Goal: Task Accomplishment & Management: Use online tool/utility

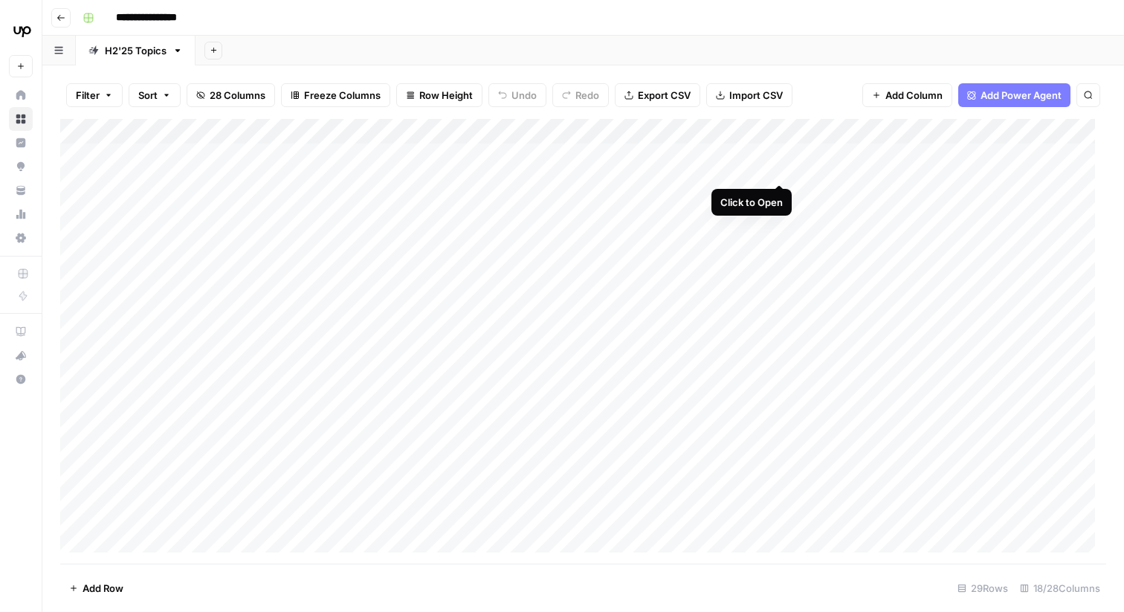
click at [777, 155] on div "Add Column" at bounding box center [583, 341] width 1046 height 445
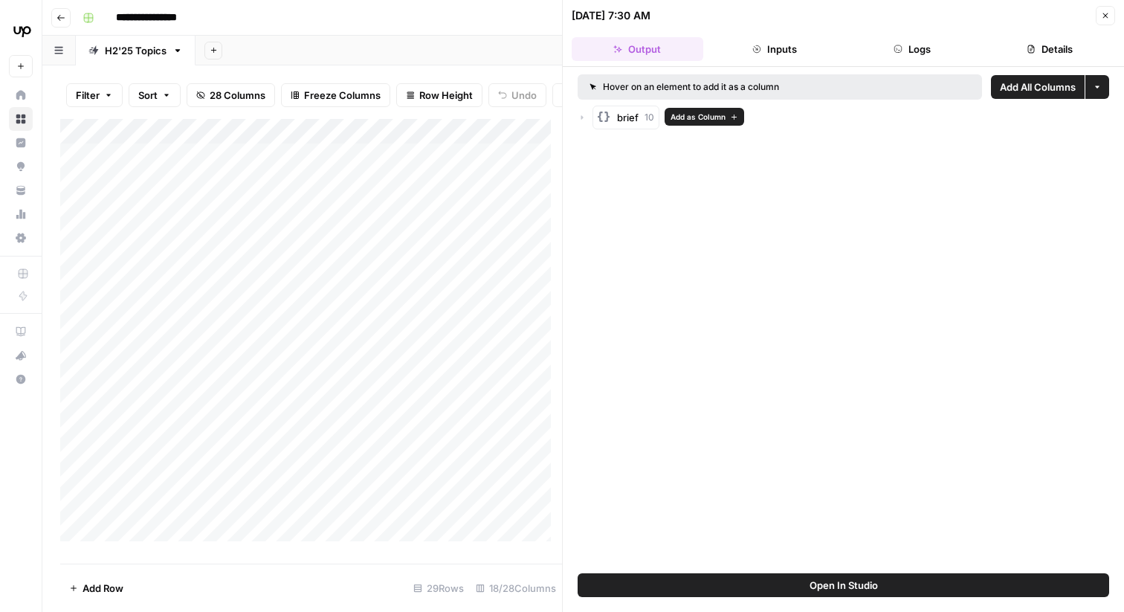
click at [584, 118] on icon "button" at bounding box center [582, 117] width 9 height 9
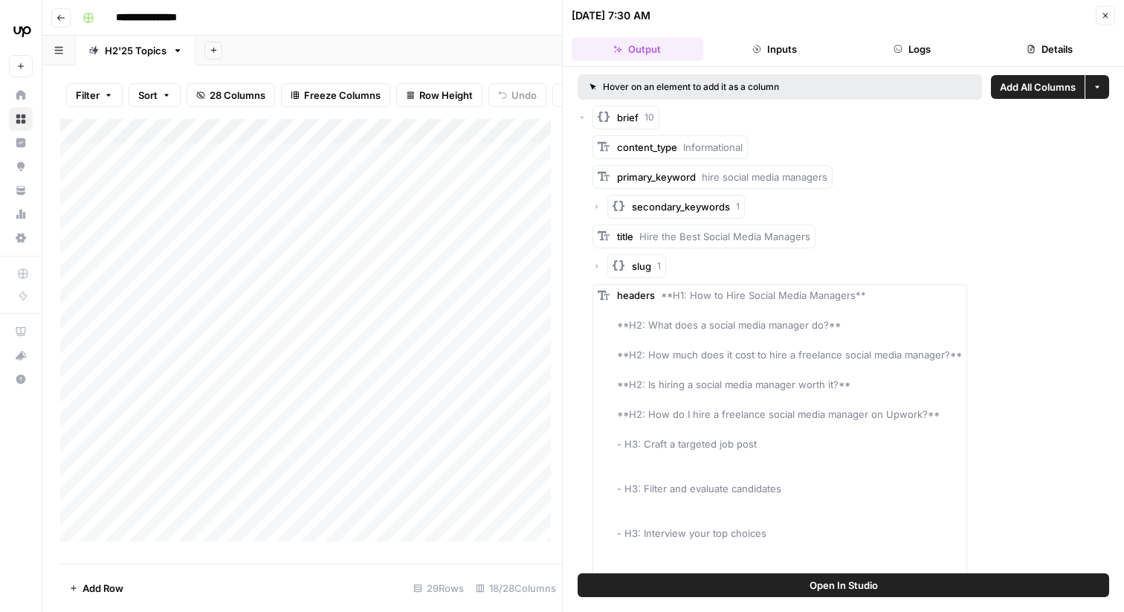
click at [584, 118] on icon "button" at bounding box center [582, 117] width 9 height 9
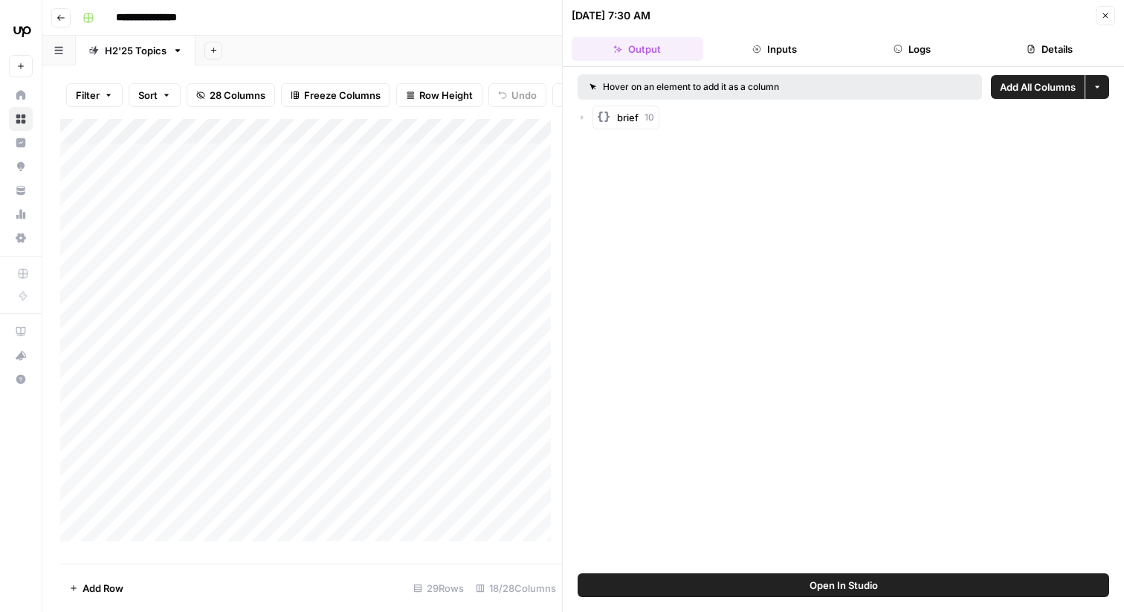
click at [1096, 19] on button "Close" at bounding box center [1105, 15] width 19 height 19
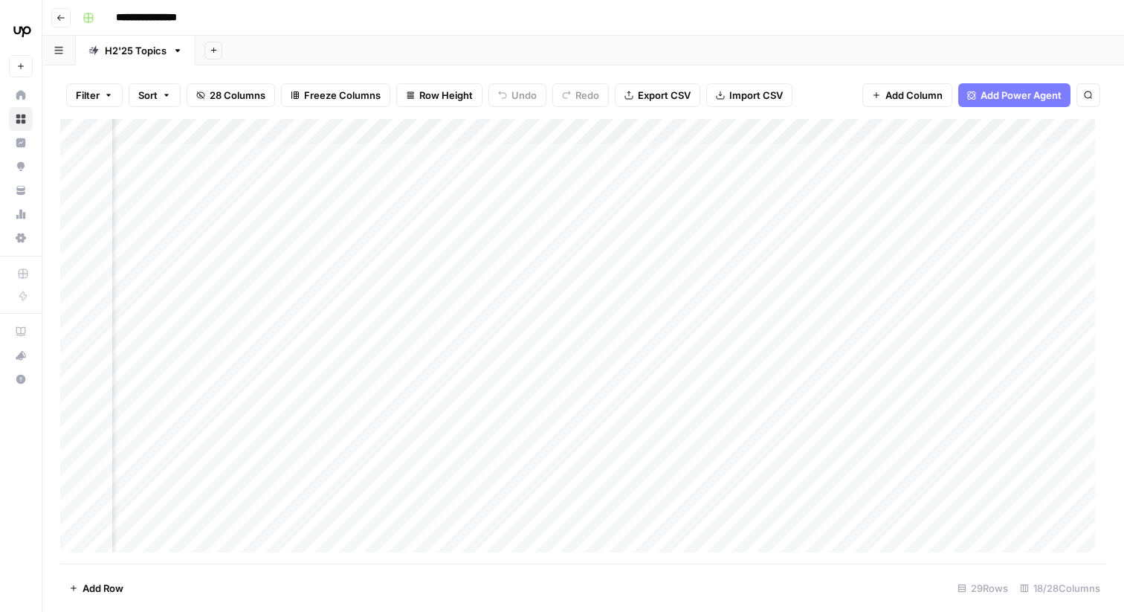
scroll to position [0, 1540]
click at [442, 154] on div "Add Column" at bounding box center [583, 341] width 1046 height 445
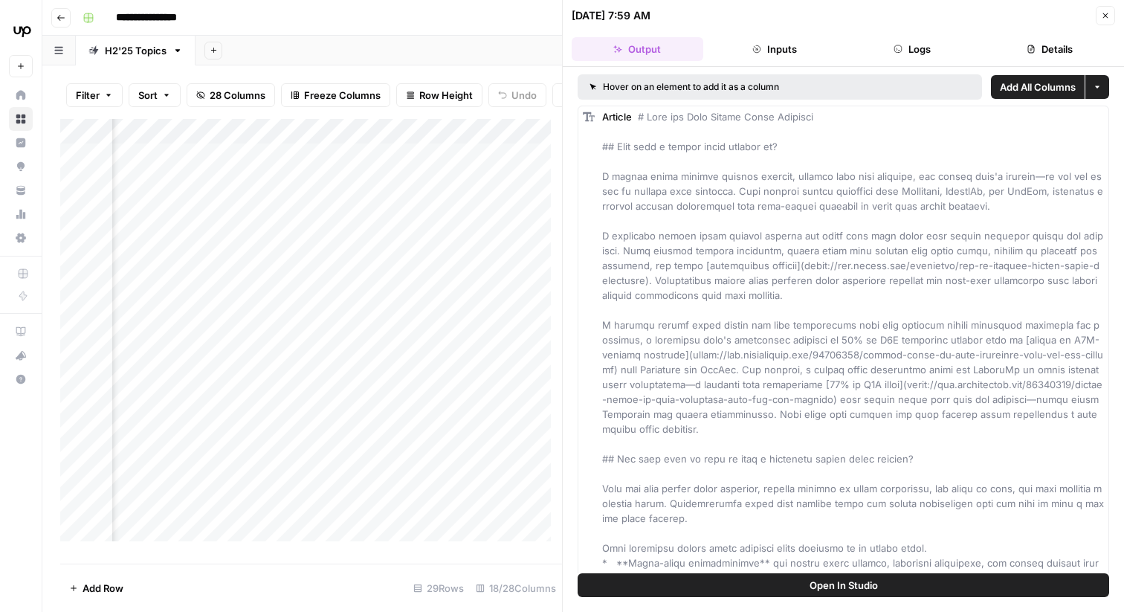
click at [1112, 13] on button "Close" at bounding box center [1105, 15] width 19 height 19
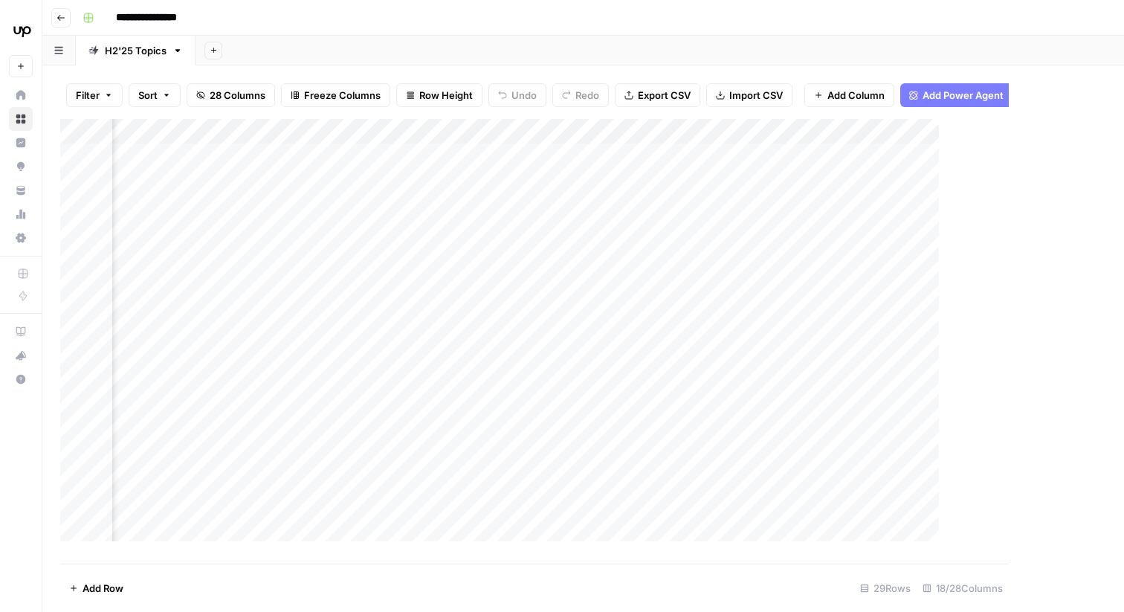
scroll to position [0, 1522]
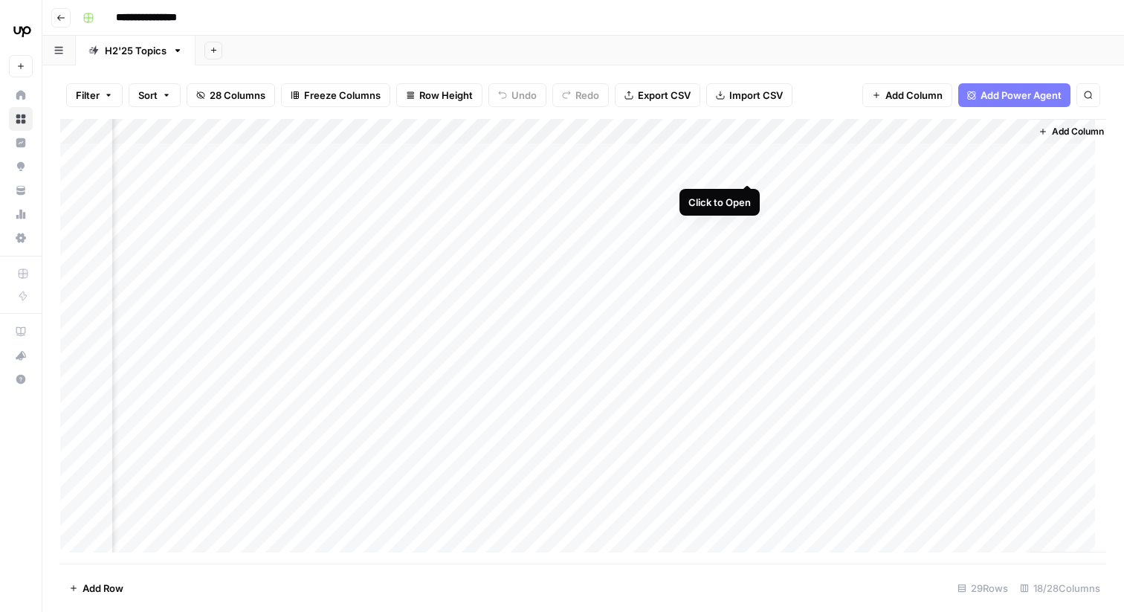
click at [746, 157] on div "Add Column" at bounding box center [583, 341] width 1046 height 445
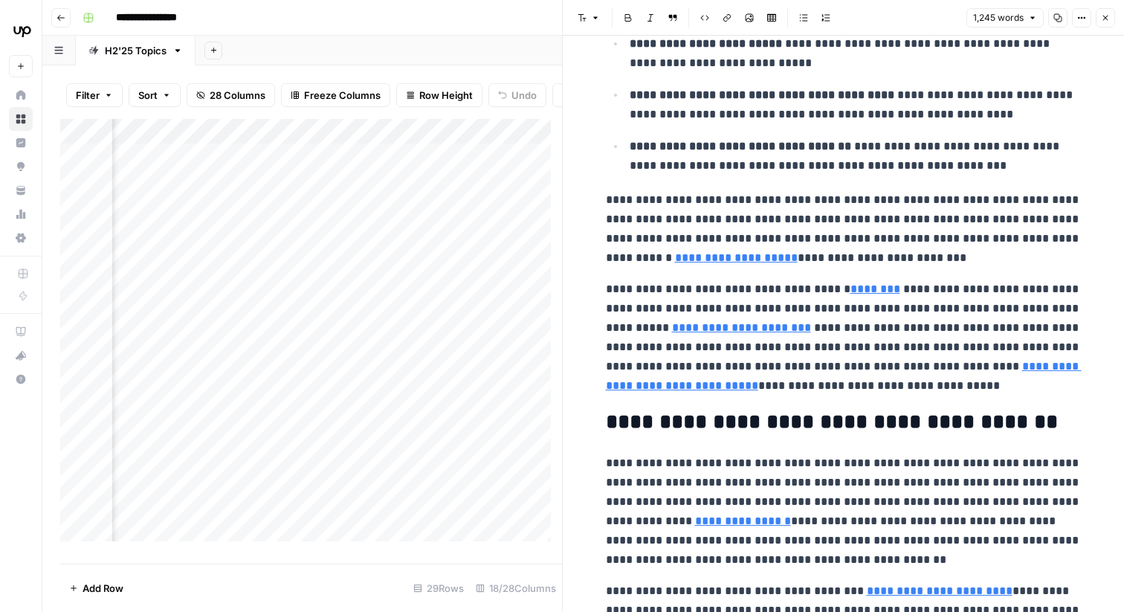
scroll to position [659, 0]
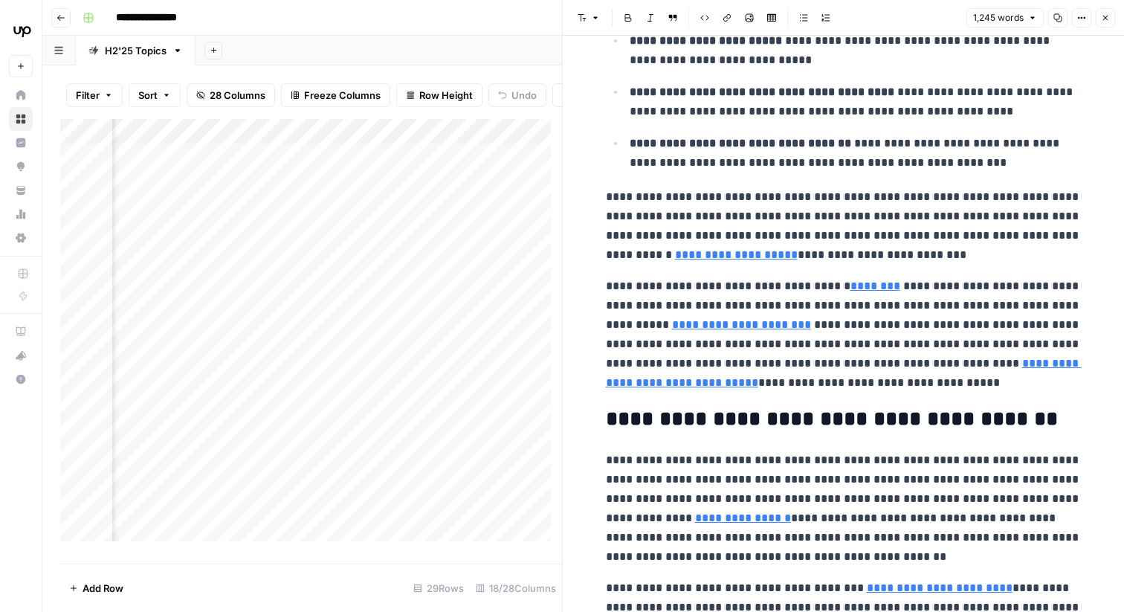
click at [863, 286] on link "********" at bounding box center [875, 285] width 50 height 11
click at [889, 340] on p "**********" at bounding box center [844, 335] width 476 height 116
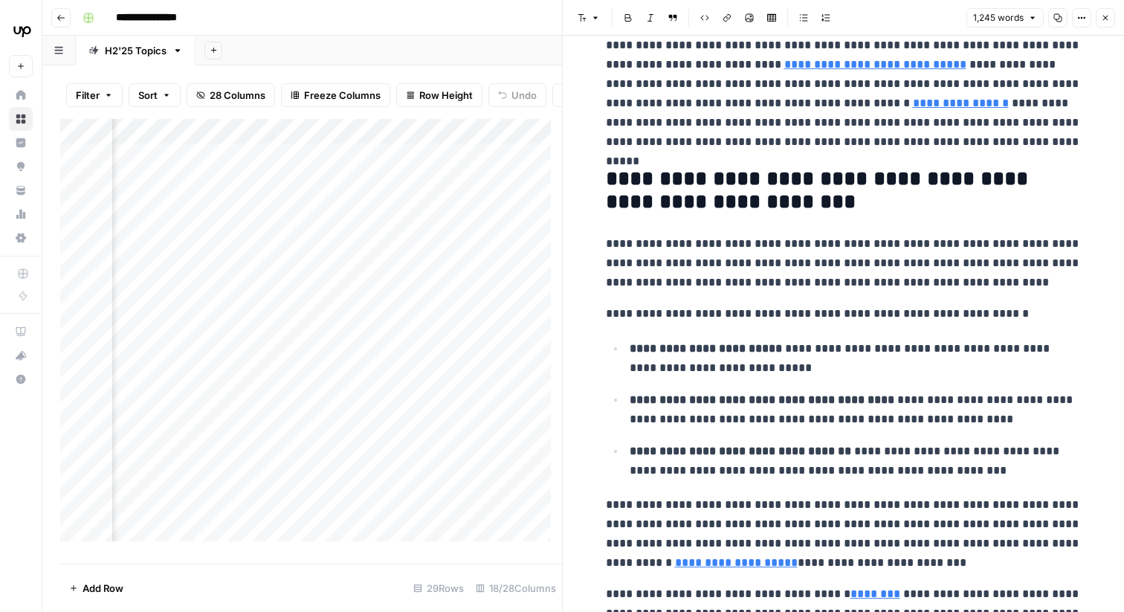
scroll to position [0, 0]
